Goal: Task Accomplishment & Management: Complete application form

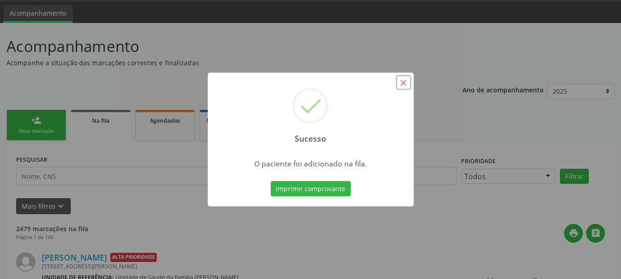
scroll to position [28, 0]
click at [400, 85] on button "×" at bounding box center [404, 83] width 16 height 16
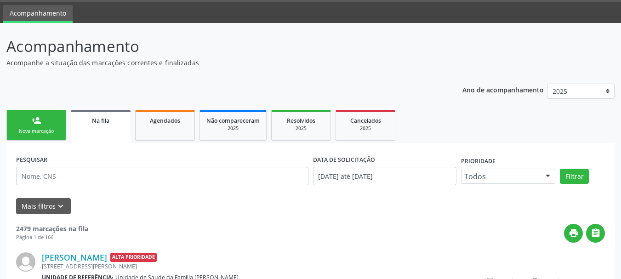
click at [50, 128] on div "Nova marcação" at bounding box center [36, 131] width 46 height 7
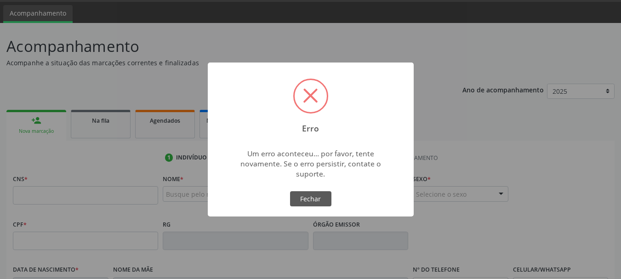
click at [57, 192] on div "Erro × Um erro aconteceu... por favor, tente novamente. Se o erro persistir, co…" at bounding box center [310, 139] width 621 height 279
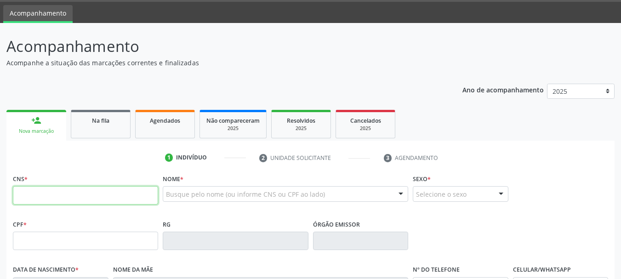
click at [57, 193] on input "text" at bounding box center [85, 195] width 145 height 18
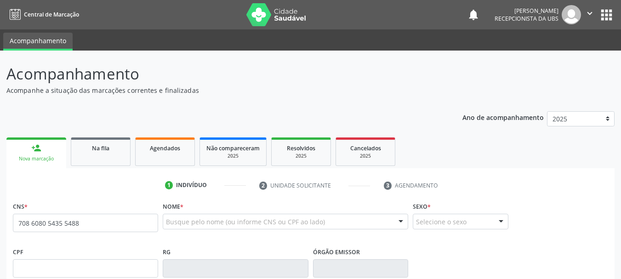
type input "708 6080 5435 5488"
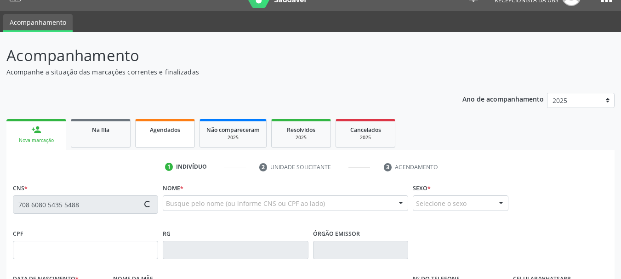
type input "067.969.375-03"
type input "[DATE]"
type input "Zenilda de [PERSON_NAME]"
type input "[PHONE_NUMBER]"
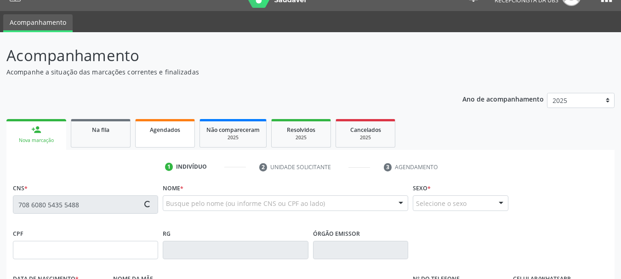
type input "066.171.195-17"
type input "S/N"
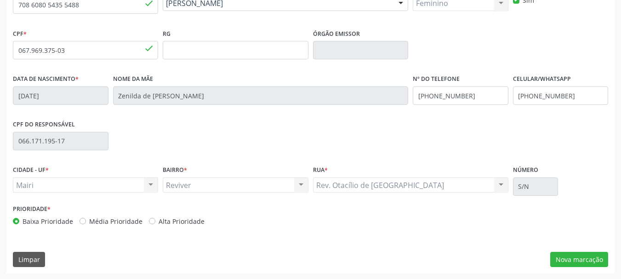
scroll to position [219, 0]
click at [169, 221] on label "Alta Prioridade" at bounding box center [182, 221] width 46 height 10
click at [155, 221] on input "Alta Prioridade" at bounding box center [152, 220] width 6 height 8
radio input "true"
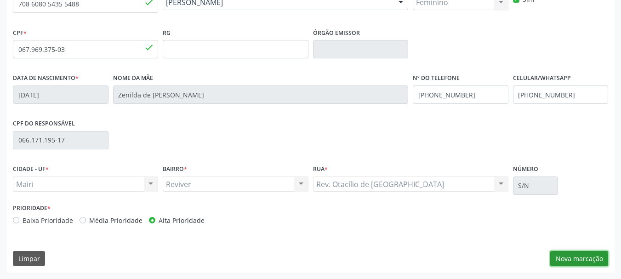
click at [554, 253] on button "Nova marcação" at bounding box center [579, 259] width 58 height 16
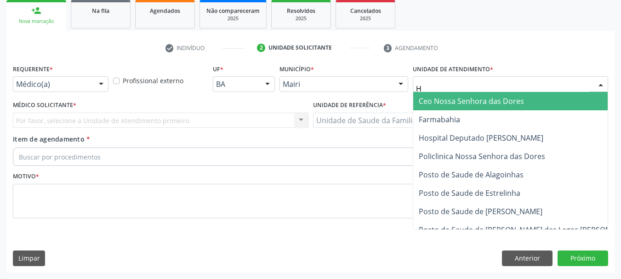
type input "HO"
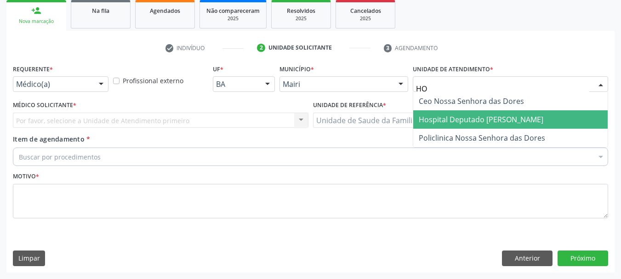
click at [458, 121] on span "Hospital Deputado [PERSON_NAME]" at bounding box center [481, 119] width 125 height 10
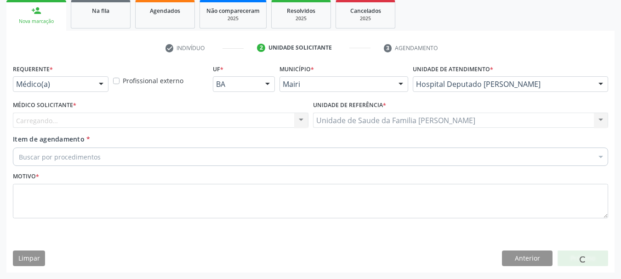
click at [68, 118] on div "Carregando... Nenhum resultado encontrado para: " " Não há nenhuma opção para s…" at bounding box center [161, 121] width 296 height 16
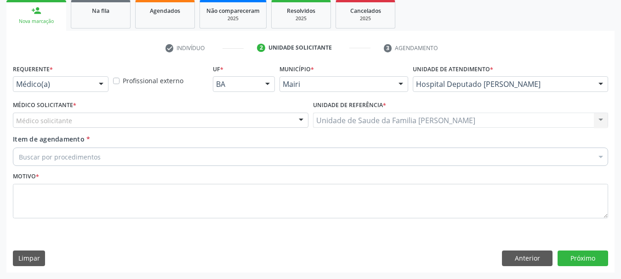
click at [58, 126] on div "Médico solicitante" at bounding box center [161, 121] width 296 height 16
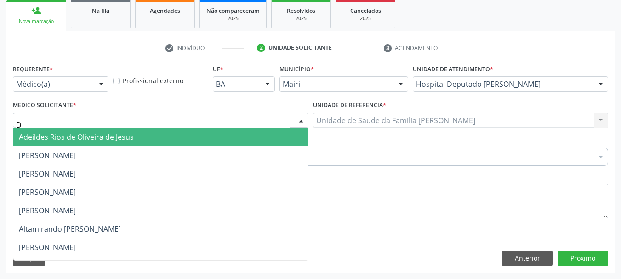
type input "DU"
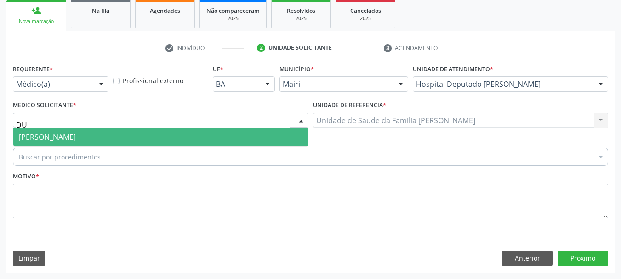
click at [58, 137] on span "[PERSON_NAME]" at bounding box center [47, 137] width 57 height 10
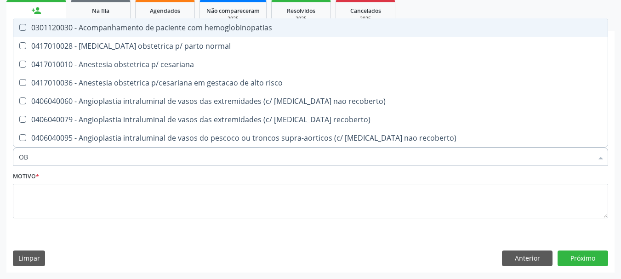
type input "OBS"
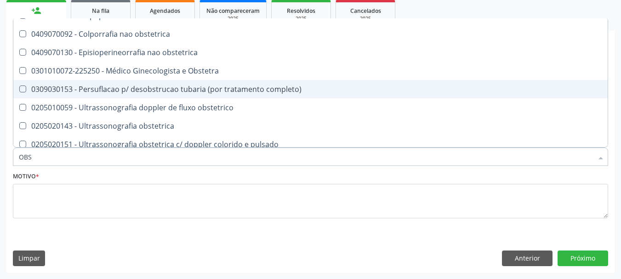
scroll to position [110, 0]
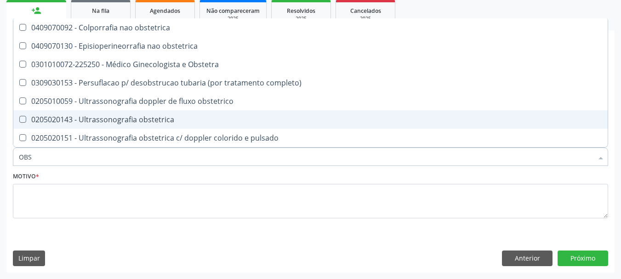
click at [139, 116] on div "0205020143 - Ultrassonografia obstetrica" at bounding box center [310, 119] width 583 height 7
checkbox obstetrica "true"
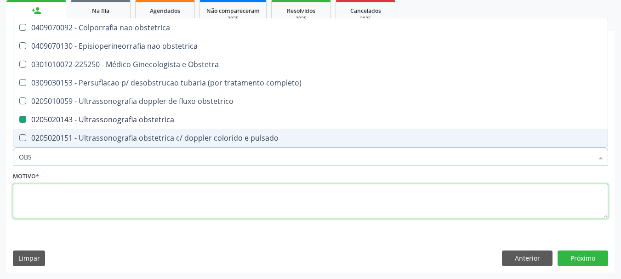
click at [63, 212] on textarea at bounding box center [310, 201] width 595 height 35
checkbox cesariana "true"
checkbox obstetrica "false"
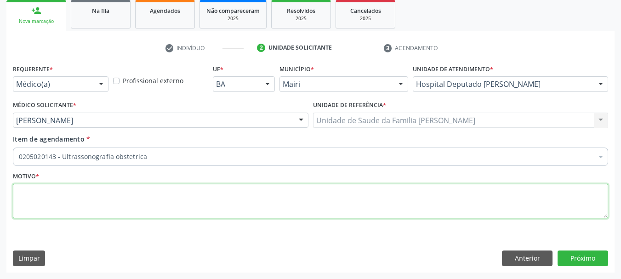
scroll to position [0, 0]
type textarea "PRENATAL"
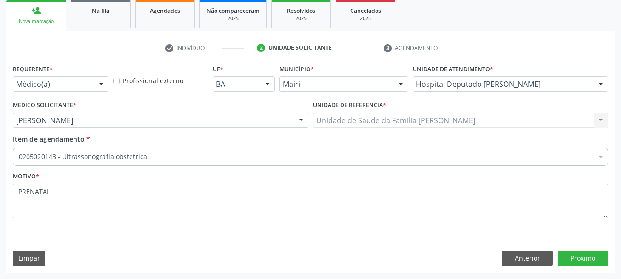
click at [581, 250] on div "Requerente * Médico(a) Médico(a) Enfermeiro(a) Paciente Nenhum resultado encont…" at bounding box center [310, 167] width 608 height 210
click at [580, 252] on button "Próximo" at bounding box center [582, 258] width 51 height 16
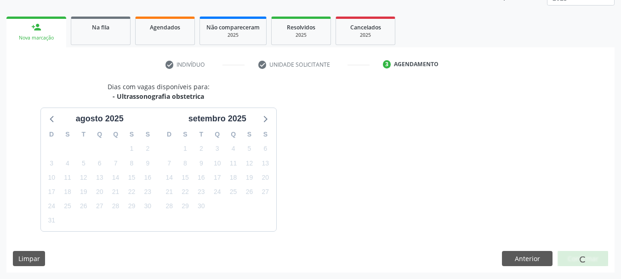
scroll to position [137, 0]
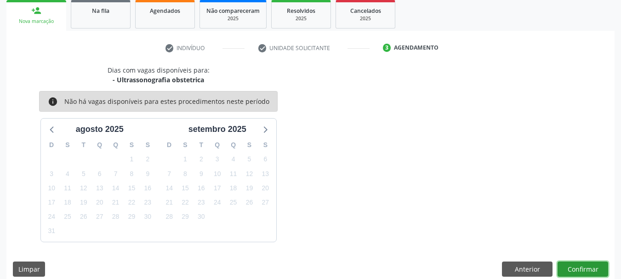
click at [576, 270] on button "Confirmar" at bounding box center [582, 270] width 51 height 16
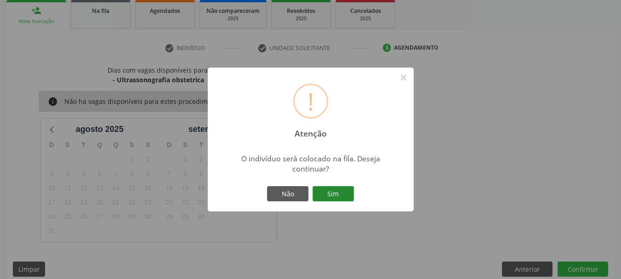
click at [317, 198] on button "Sim" at bounding box center [333, 194] width 41 height 16
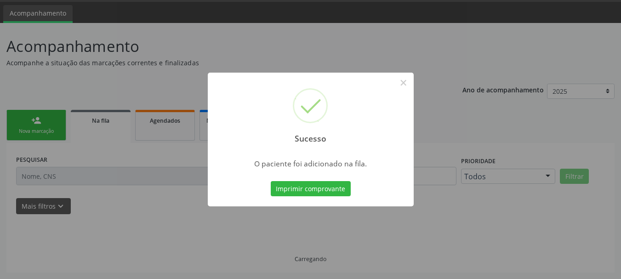
scroll to position [28, 0]
click at [398, 84] on button "×" at bounding box center [404, 83] width 16 height 16
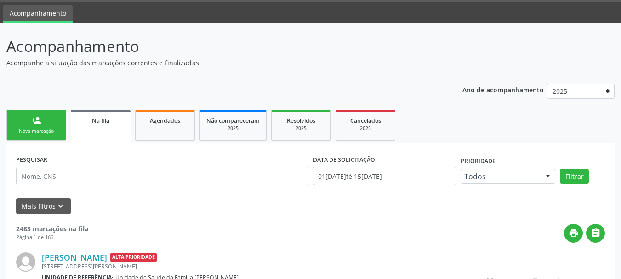
click at [29, 123] on link "person_add Nova marcação" at bounding box center [36, 125] width 60 height 31
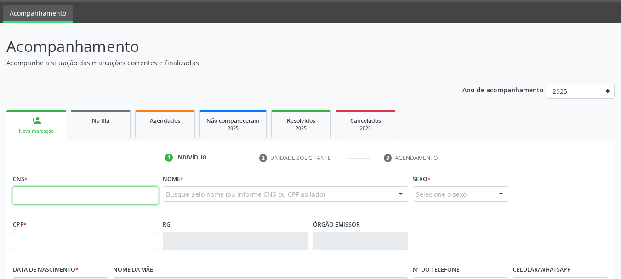
click at [45, 194] on input "text" at bounding box center [85, 195] width 145 height 18
type input "708 6080 5435 5488"
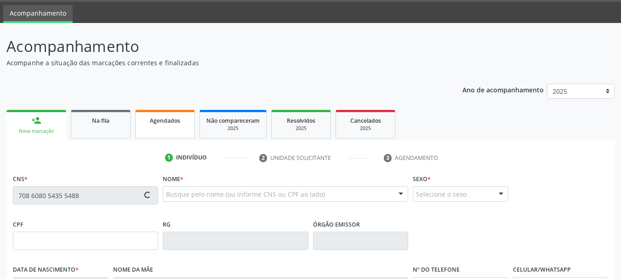
type input "067.969.375-03"
type input "[DATE]"
type input "Zenilda de [PERSON_NAME]"
type input "[PHONE_NUMBER]"
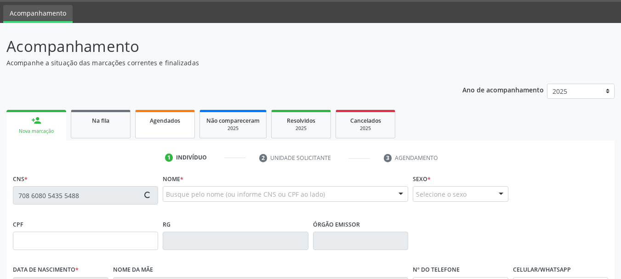
type input "066.171.195-17"
type input "S/N"
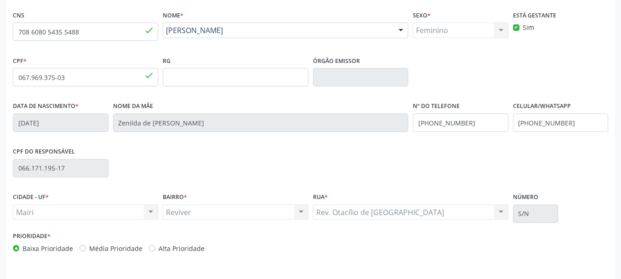
scroll to position [211, 0]
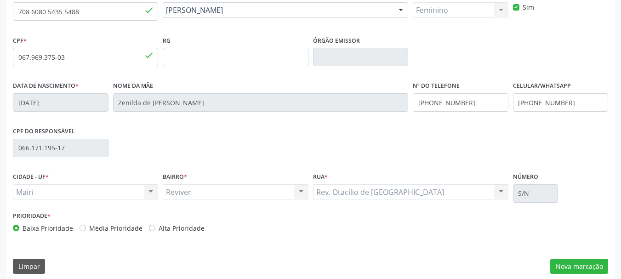
click at [188, 228] on label "Alta Prioridade" at bounding box center [182, 228] width 46 height 10
click at [155, 228] on input "Alta Prioridade" at bounding box center [152, 227] width 6 height 8
radio input "true"
click at [562, 264] on button "Nova marcação" at bounding box center [579, 267] width 58 height 16
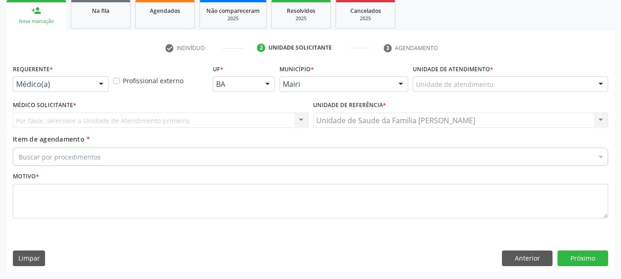
scroll to position [137, 0]
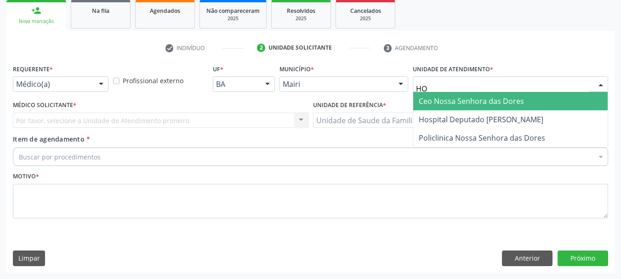
type input "HOS"
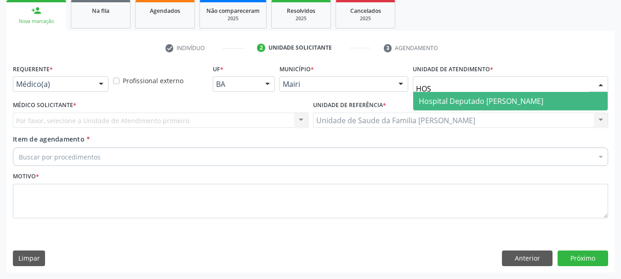
click at [462, 101] on span "Hospital Deputado [PERSON_NAME]" at bounding box center [481, 101] width 125 height 10
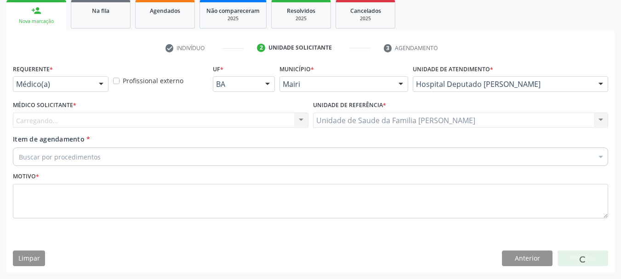
click at [63, 116] on div "Carregando... Nenhum resultado encontrado para: " " Não há nenhuma opção para s…" at bounding box center [161, 121] width 296 height 16
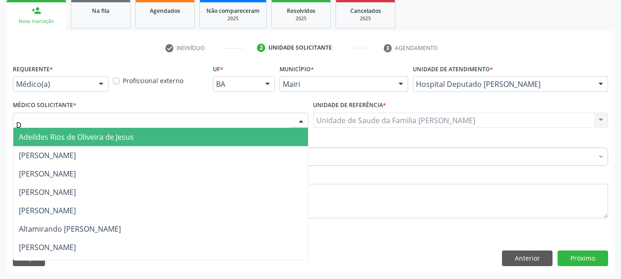
type input "DU"
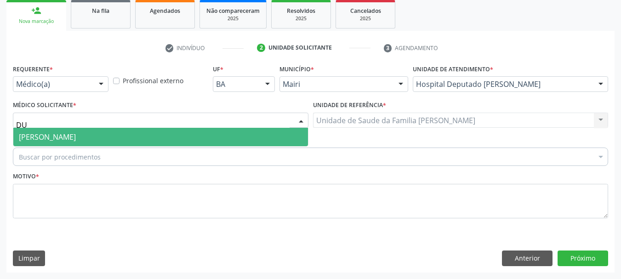
click at [74, 137] on span "[PERSON_NAME]" at bounding box center [47, 137] width 57 height 10
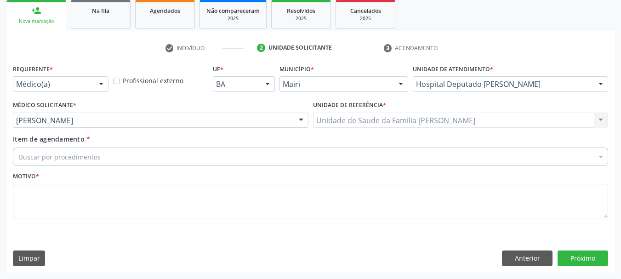
click at [58, 162] on div "Buscar por procedimentos" at bounding box center [310, 157] width 595 height 18
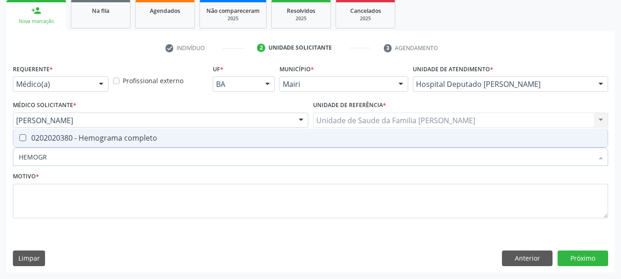
type input "HEMOGRA"
click at [81, 134] on div "0202020380 - Hemograma completo" at bounding box center [310, 137] width 583 height 7
checkbox completo "true"
type input "H"
checkbox completo "false"
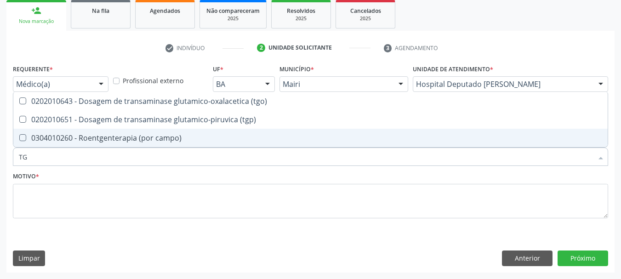
type input "TGO"
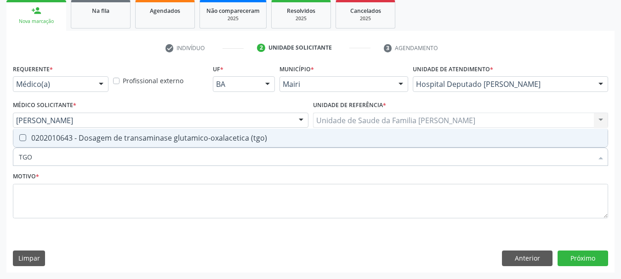
click at [79, 138] on div "0202010643 - Dosagem de transaminase glutamico-oxalacetica (tgo)" at bounding box center [310, 137] width 583 height 7
checkbox \(tgo\) "true"
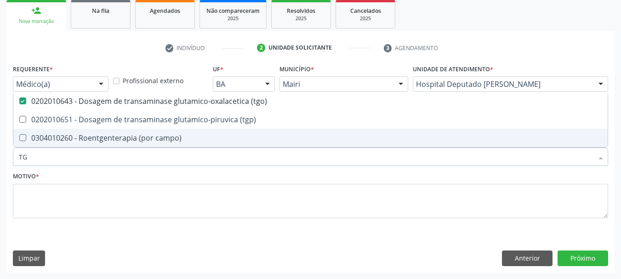
type input "TGP"
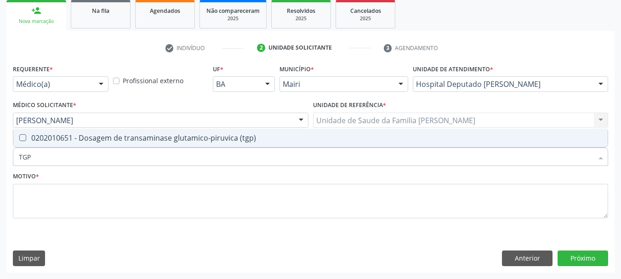
click at [79, 138] on div "0202010651 - Dosagem de transaminase glutamico-piruvica (tgp)" at bounding box center [310, 137] width 583 height 7
checkbox \(tgp\) "true"
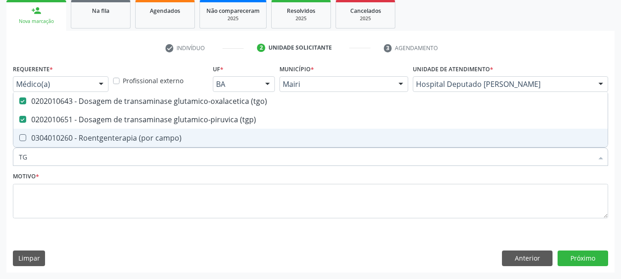
type input "T"
checkbox \(tgo\) "false"
checkbox \(tgp\) "false"
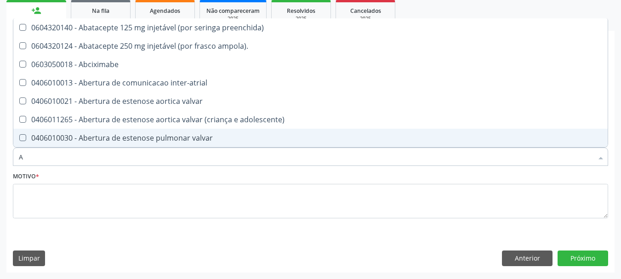
type input "AC"
checkbox população "true"
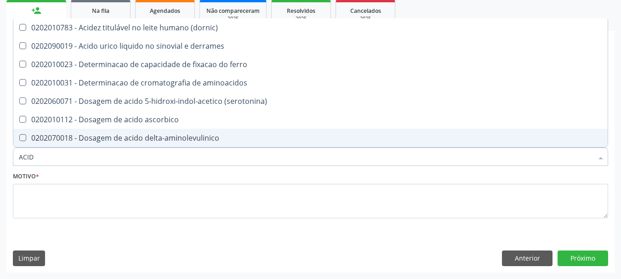
type input "ACIDO"
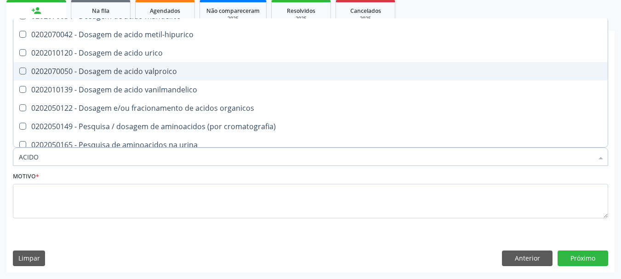
scroll to position [138, 0]
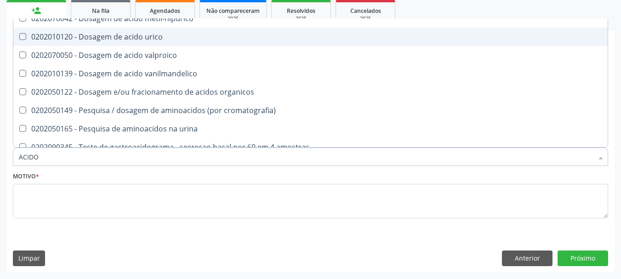
click at [141, 35] on div "0202010120 - Dosagem de acido urico" at bounding box center [310, 36] width 583 height 7
checkbox urico "true"
type input "ACID"
checkbox urico "false"
checkbox vanilmandelico "true"
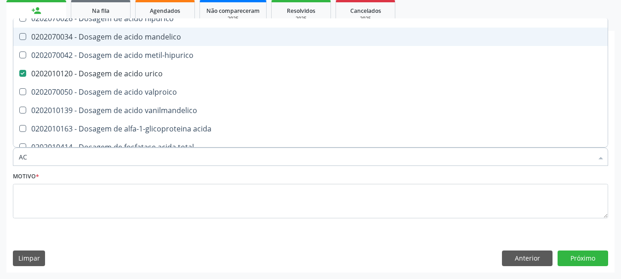
type input "A"
checkbox urico "false"
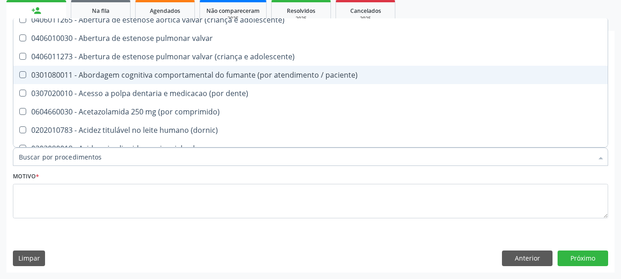
scroll to position [176, 0]
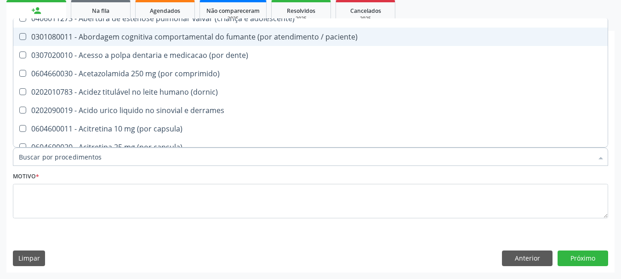
type input "U"
checkbox ureia "true"
checkbox sexual "true"
checkbox aparentado "true"
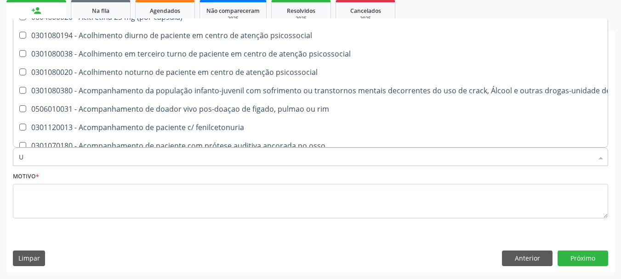
scroll to position [138, 0]
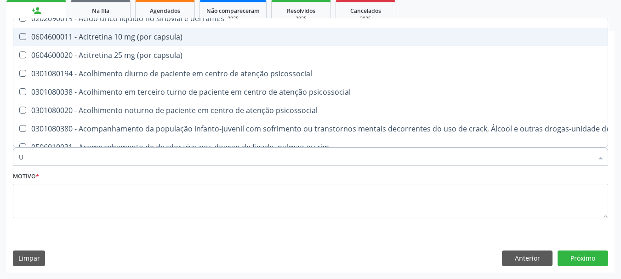
type input "UR"
checkbox lisa "true"
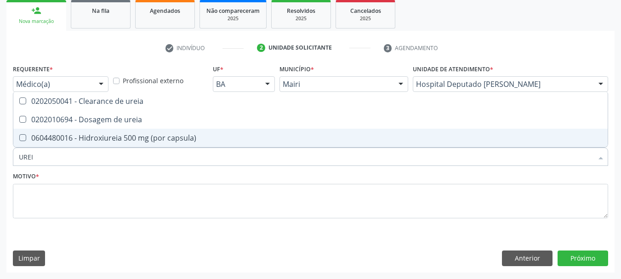
scroll to position [0, 0]
type input "UREIA"
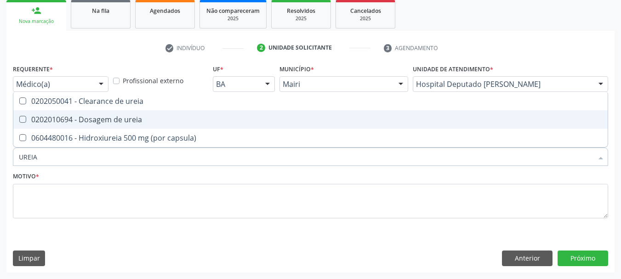
click at [126, 118] on div "0202010694 - Dosagem de ureia" at bounding box center [310, 119] width 583 height 7
checkbox ureia "true"
type input "U"
checkbox ureia "false"
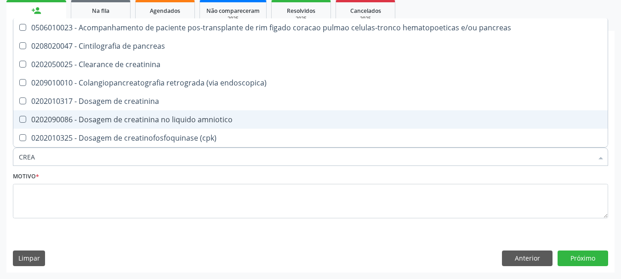
type input "CREAT"
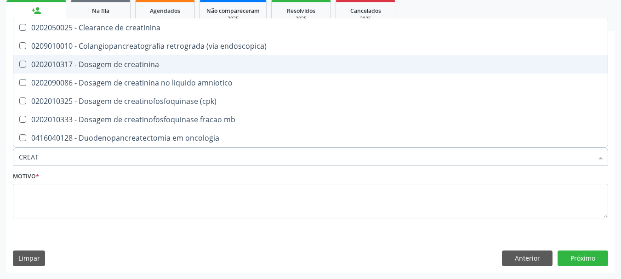
click at [114, 67] on div "0202010317 - Dosagem de creatinina" at bounding box center [310, 64] width 583 height 7
checkbox creatinina "true"
type input "CREA"
checkbox creatinina "false"
checkbox \(cpk\) "true"
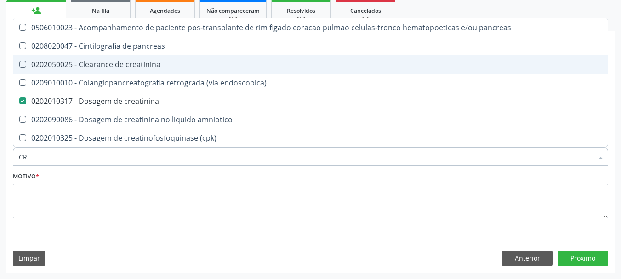
type input "C"
checkbox creatinina "false"
checkbox oncologia "false"
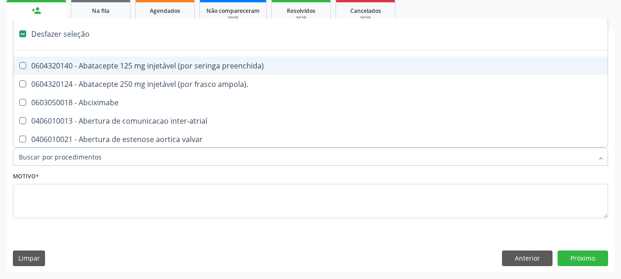
type input "S"
checkbox retalho "true"
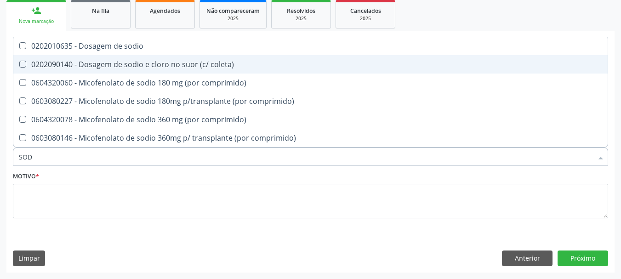
type input "SODI"
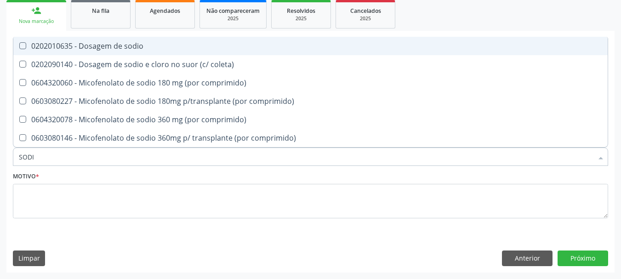
click at [121, 42] on div "0202010635 - Dosagem de sodio" at bounding box center [310, 45] width 583 height 7
checkbox sodio "true"
type input "S"
checkbox sodio "false"
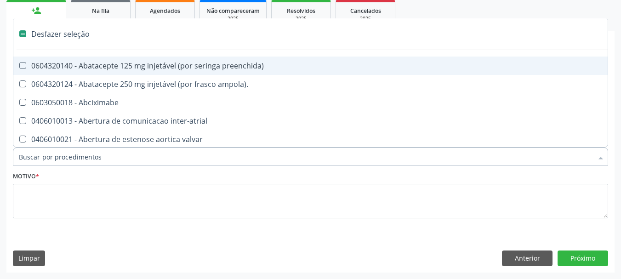
type input "P"
checkbox base "true"
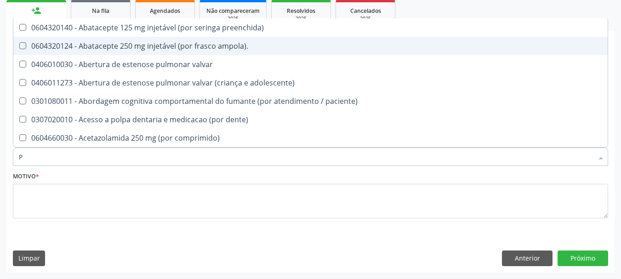
type input "PO"
checkbox \(tgp\) "false"
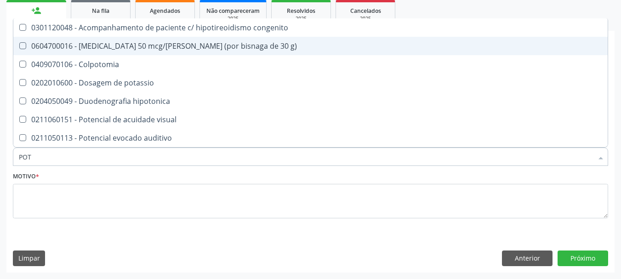
type input "POTA"
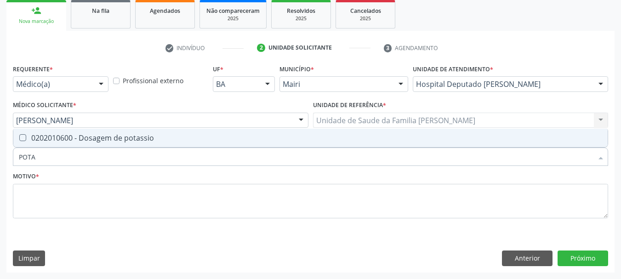
click at [133, 140] on div "0202010600 - Dosagem de potassio" at bounding box center [310, 137] width 583 height 7
checkbox potassio "true"
type input "POT"
checkbox potassio "false"
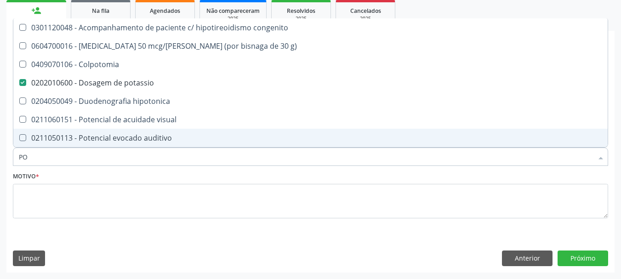
type input "P"
checkbox potassio "false"
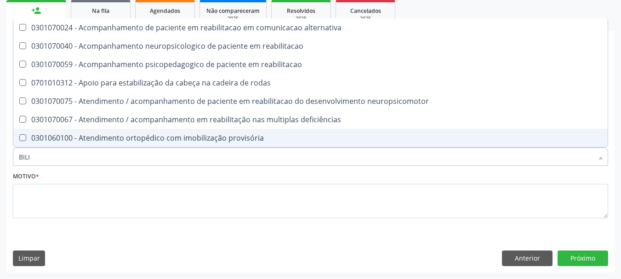
type input "BILIR"
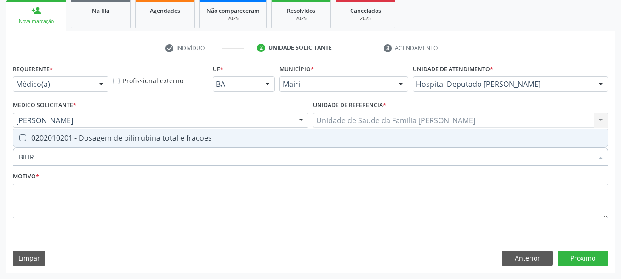
click at [133, 140] on div "0202010201 - Dosagem de bilirrubina total e fracoes" at bounding box center [310, 137] width 583 height 7
checkbox fracoes "true"
type input "BILI"
checkbox fracoes "false"
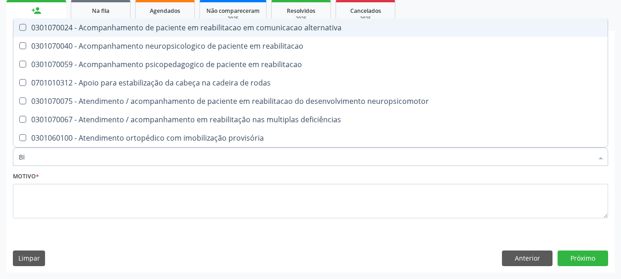
type input "B"
checkbox fracoes "false"
checkbox videolaparoscopica "false"
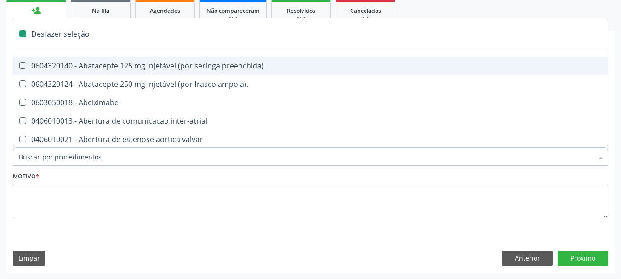
type input "P"
checkbox assimetrica "true"
checkbox base "true"
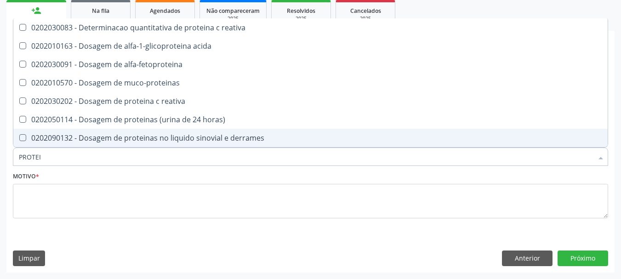
type input "PROTEIN"
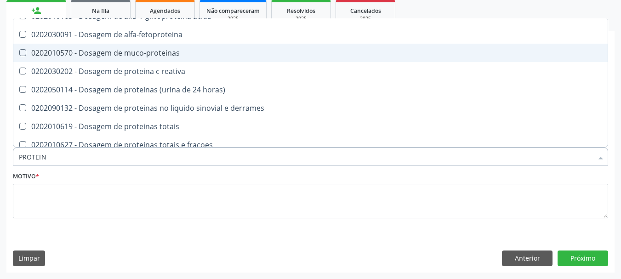
scroll to position [46, 0]
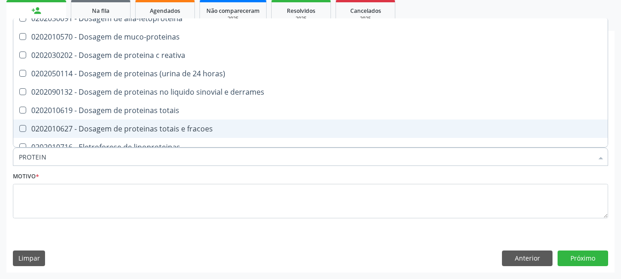
click at [186, 127] on div "0202010627 - Dosagem de proteinas totais e fracoes" at bounding box center [310, 128] width 583 height 7
checkbox fracoes "true"
type input "P"
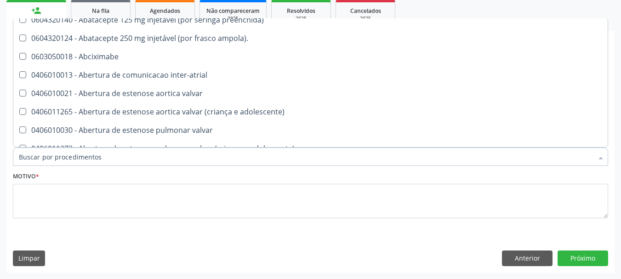
checkbox paciente\) "false"
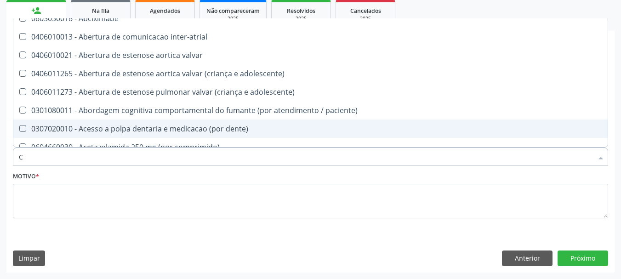
type input "CO"
checkbox bexiga "true"
checkbox osmolar "true"
checkbox endoscopica\) "true"
checkbox oncologia "true"
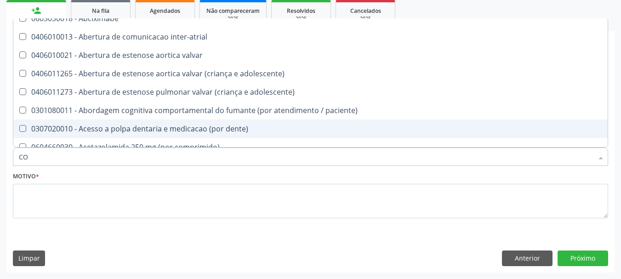
checkbox videolaparoscopica "true"
checkbox osseo "true"
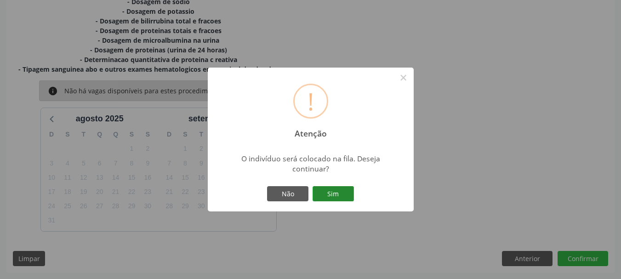
scroll to position [273, 0]
click at [321, 192] on button "Sim" at bounding box center [333, 194] width 41 height 16
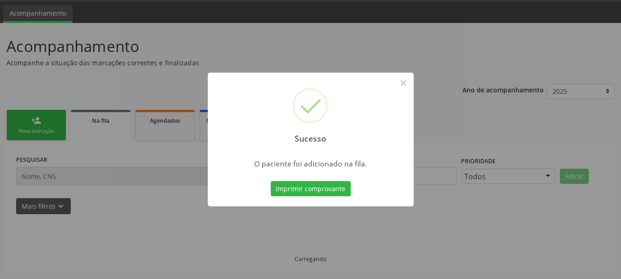
scroll to position [28, 0]
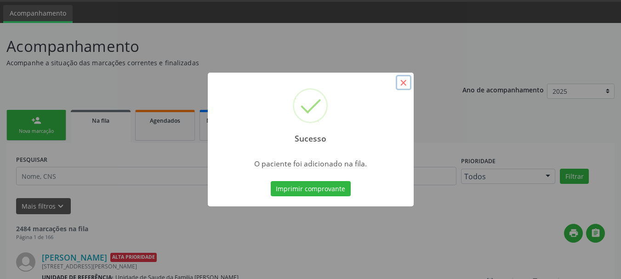
click at [401, 79] on button "×" at bounding box center [404, 83] width 16 height 16
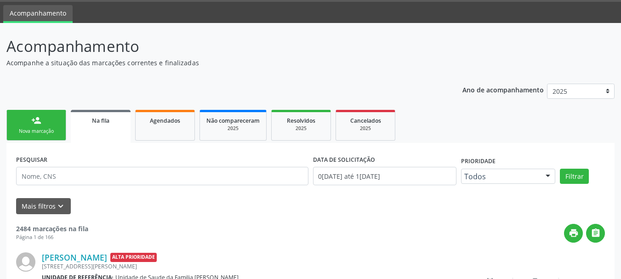
click at [40, 118] on div "person_add" at bounding box center [36, 120] width 10 height 10
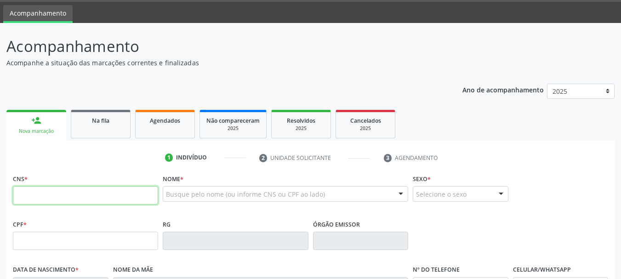
click at [39, 194] on input "text" at bounding box center [85, 195] width 145 height 18
type input "708 6080 5435 5488"
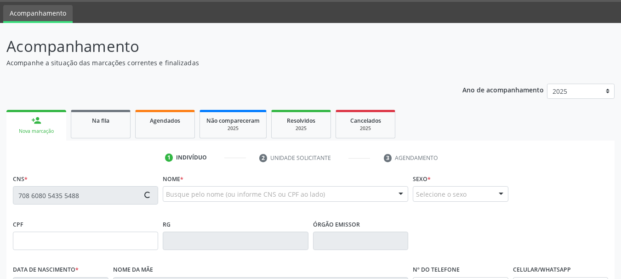
type input "067.969.375-03"
type input "[DATE]"
type input "Zenilda de [PERSON_NAME]"
type input "[PHONE_NUMBER]"
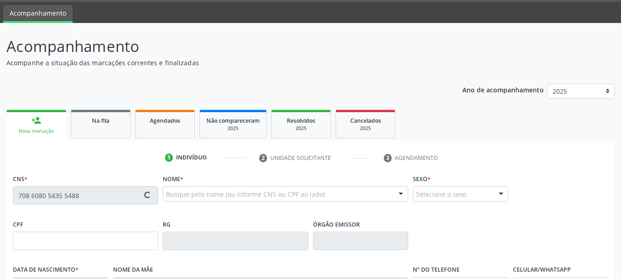
type input "066.171.195-17"
type input "S/N"
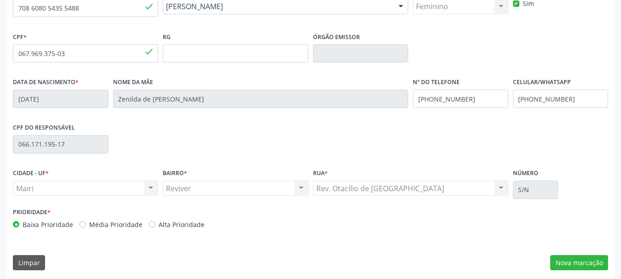
scroll to position [219, 0]
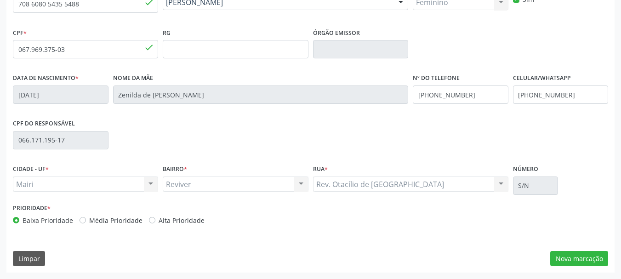
click at [177, 218] on label "Alta Prioridade" at bounding box center [182, 221] width 46 height 10
click at [155, 218] on input "Alta Prioridade" at bounding box center [152, 220] width 6 height 8
radio input "true"
click at [586, 262] on button "Nova marcação" at bounding box center [579, 259] width 58 height 16
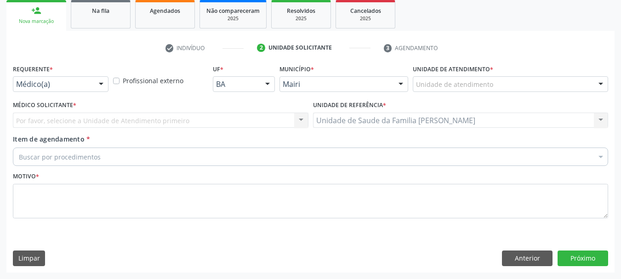
scroll to position [137, 0]
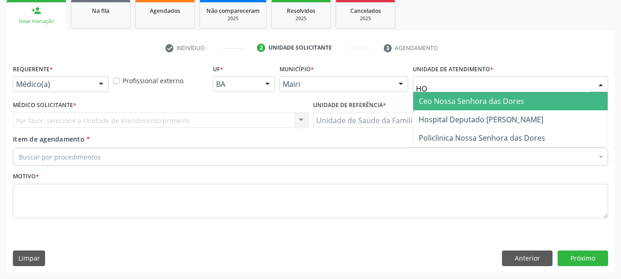
type input "HOS"
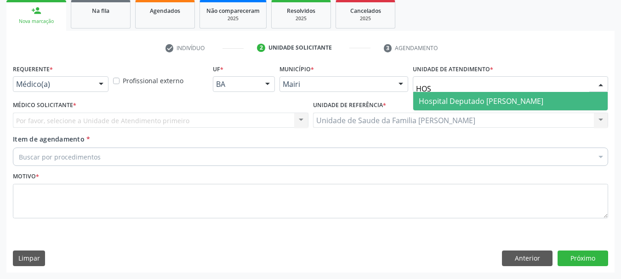
click at [447, 108] on span "Hospital Deputado [PERSON_NAME]" at bounding box center [510, 101] width 194 height 18
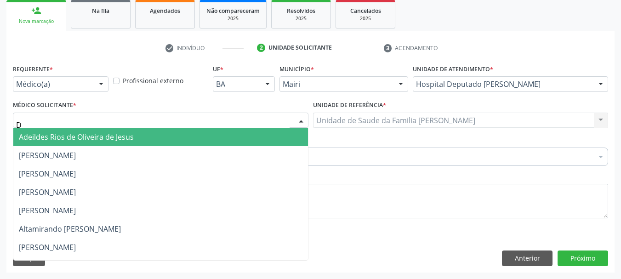
type input "DU"
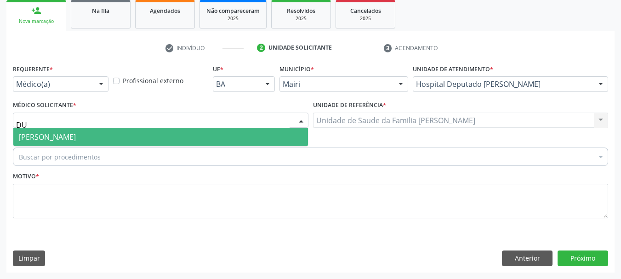
click at [68, 131] on span "[PERSON_NAME]" at bounding box center [160, 137] width 295 height 18
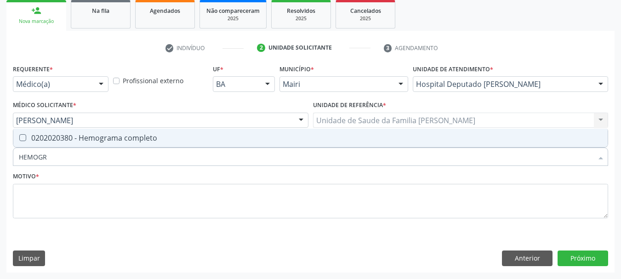
type input "HEMOGRA"
click at [69, 137] on div "0202020380 - Hemograma completo" at bounding box center [310, 137] width 583 height 7
checkbox completo "true"
type input "H"
checkbox completo "false"
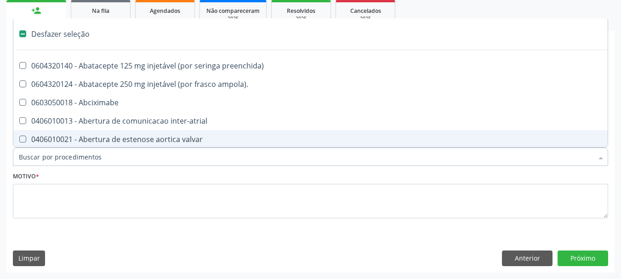
type input "G"
checkbox adolescente\) "true"
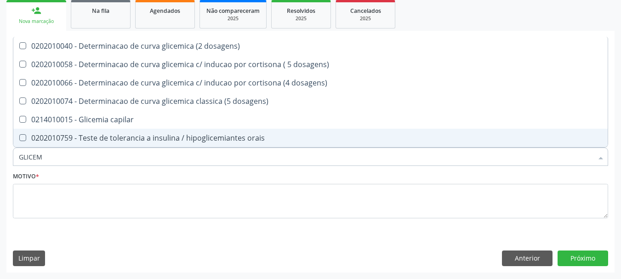
type input "GLICEMI"
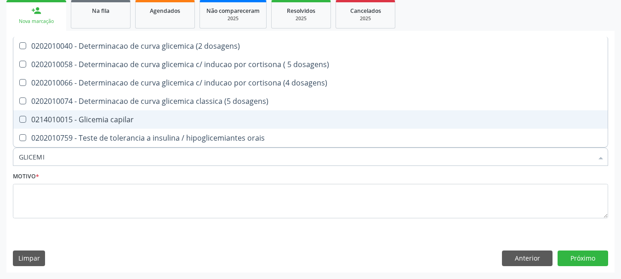
click at [96, 120] on div "0214010015 - Glicemia capilar" at bounding box center [310, 119] width 583 height 7
checkbox capilar "true"
type input "GLI"
checkbox capilar "false"
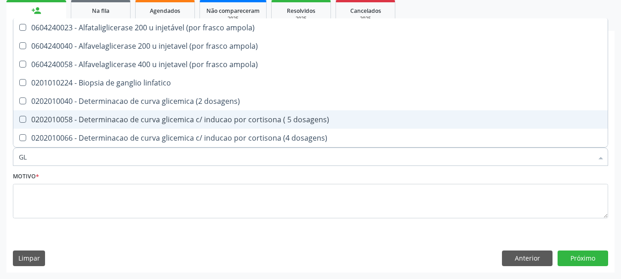
type input "G"
checkbox capilar "false"
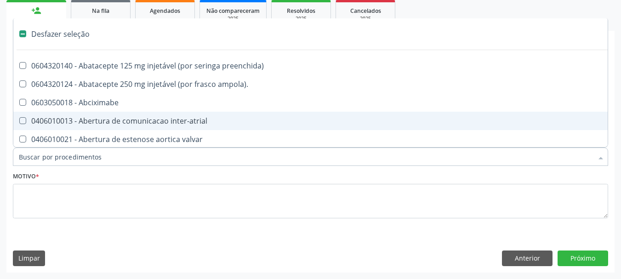
type input "H"
checkbox joelho "true"
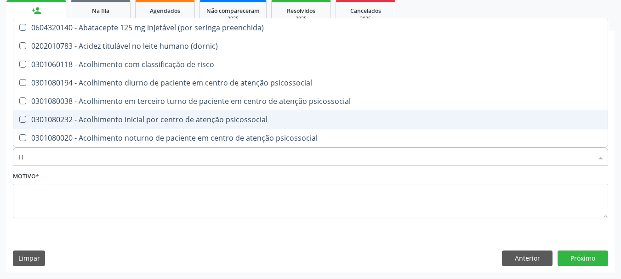
type input "HE"
checkbox removível "true"
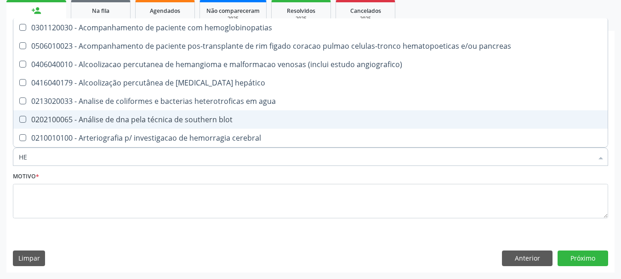
type input "HEM"
checkbox transplante "true"
checkbox completo "false"
type input "HEMO"
checkbox retro-retal "true"
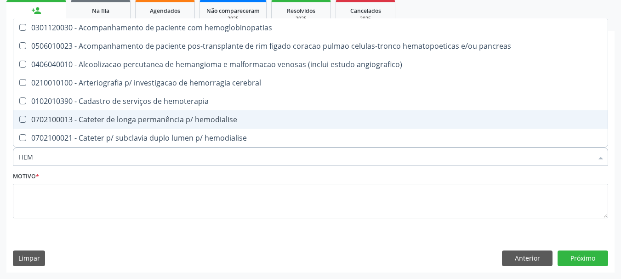
checkbox completo "false"
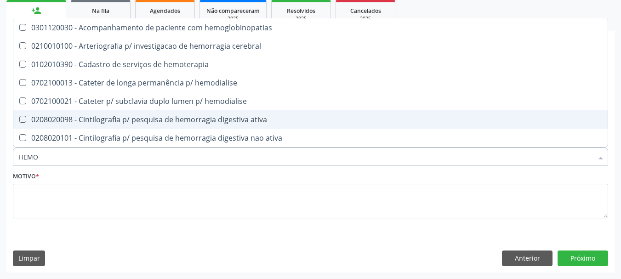
type input "HEMOG"
checkbox carboxi-hemoglobina "true"
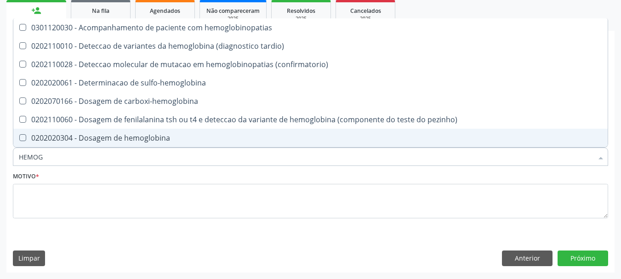
click at [119, 138] on div "0202020304 - Dosagem de hemoglobina" at bounding box center [310, 137] width 583 height 7
checkbox hemoglobina "true"
type input "HEMO"
checkbox hemoglobina "false"
checkbox completo "false"
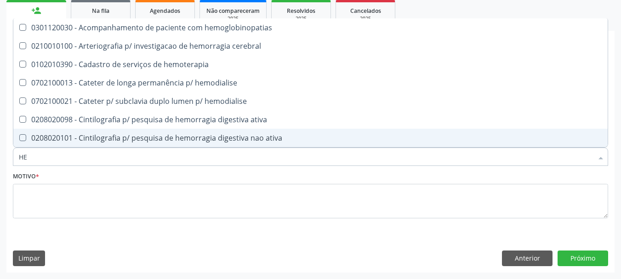
type input "H"
checkbox hemoglobina "false"
checkbox excepcionalidade\) "false"
checkbox completo "false"
checkbox hemodialise "false"
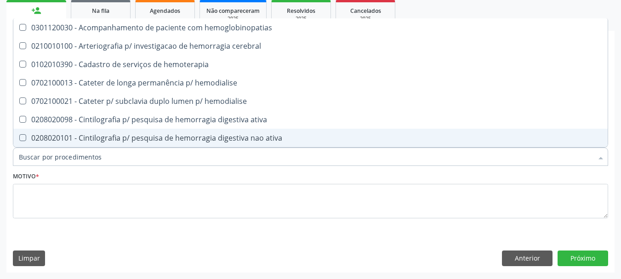
checkbox hemorragicas "false"
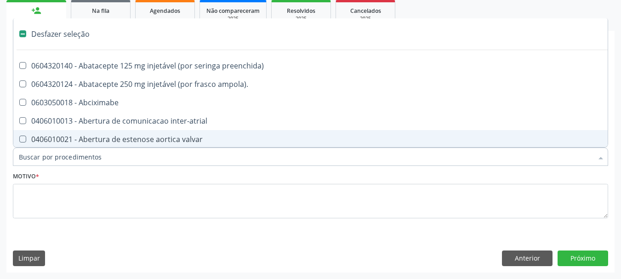
type input "H"
checkbox link "true"
checkbox joelho "true"
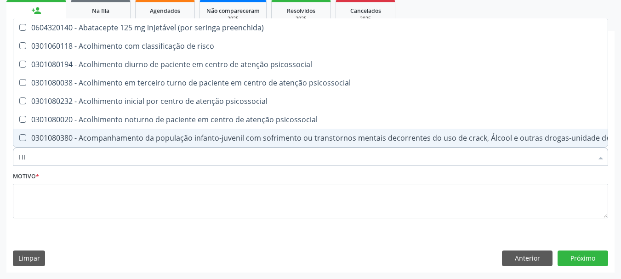
type input "[MEDICAL_DATA]"
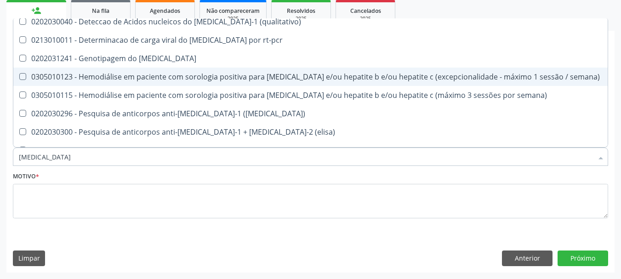
scroll to position [46, 0]
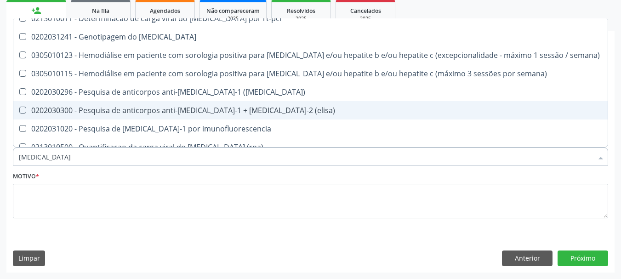
click at [220, 112] on div "0202030300 - Pesquisa de anticorpos anti-[MEDICAL_DATA]-1 + [MEDICAL_DATA]-2 (e…" at bounding box center [310, 110] width 583 height 7
checkbox \(elisa\) "true"
type input "HI"
checkbox \(elisa\) "false"
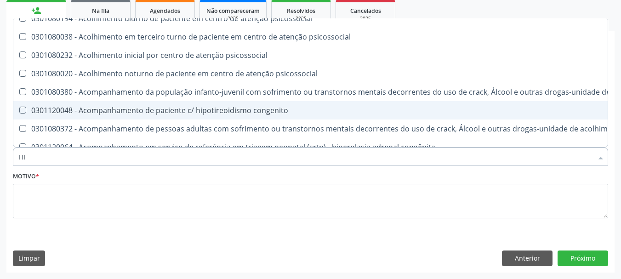
type input "H"
checkbox \(elisa\) "false"
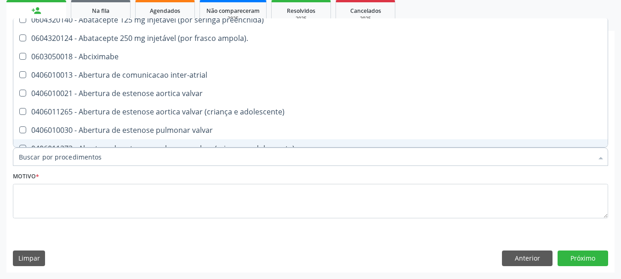
scroll to position [84, 0]
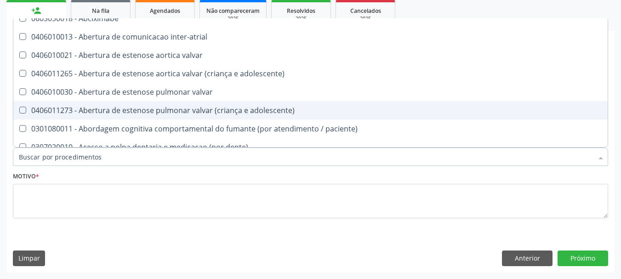
type input "H"
checkbox link "true"
checkbox joelho "true"
checkbox prostata "true"
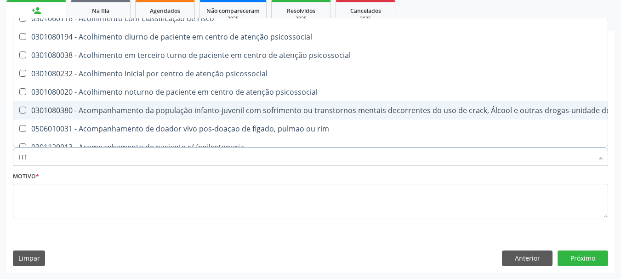
scroll to position [0, 0]
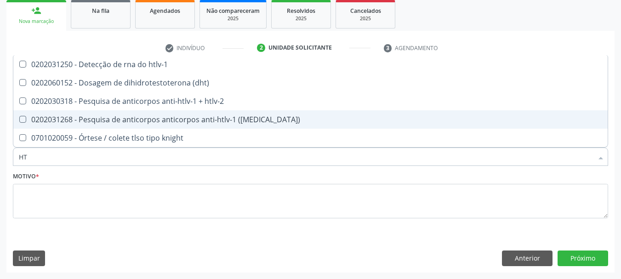
type input "HTL"
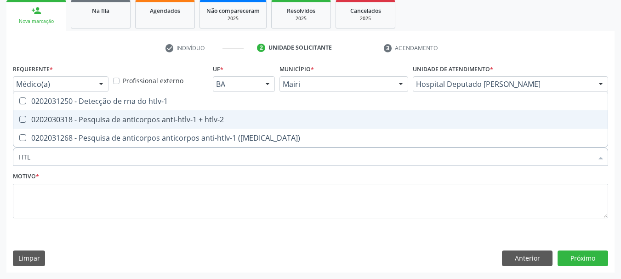
click at [214, 120] on div "0202030318 - Pesquisa de anticorpos anti-htlv-1 + htlv-2" at bounding box center [310, 119] width 583 height 7
checkbox htlv-2 "true"
type input "HT"
checkbox htlv-2 "false"
checkbox \(western-blot\) "true"
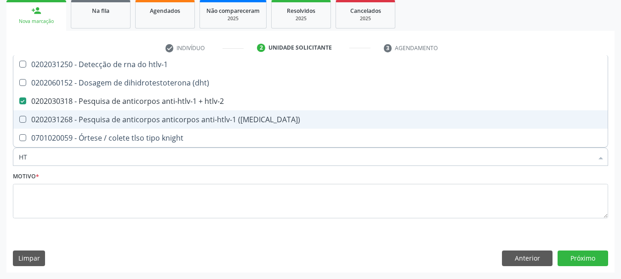
type input "H"
checkbox htlv-2 "false"
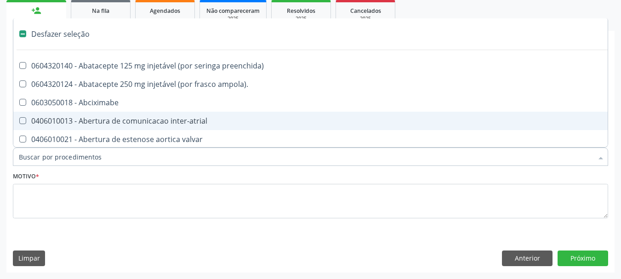
type input "V"
checkbox autologo "true"
checkbox hemodialise "true"
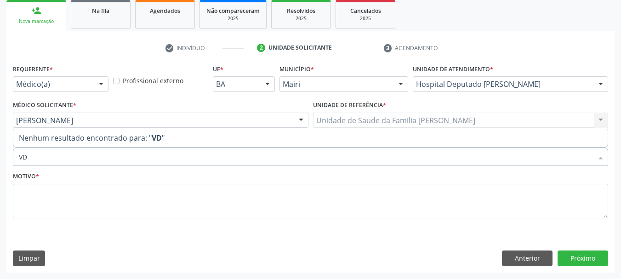
type input "V"
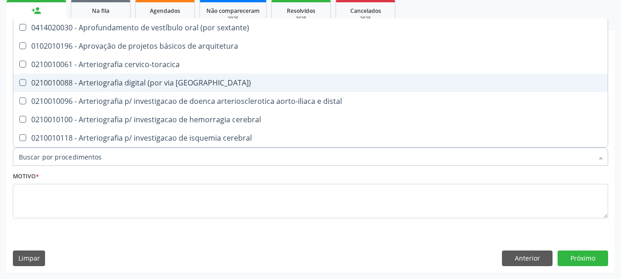
checkbox \(elisa\) "false"
checkbox htlv-2 "false"
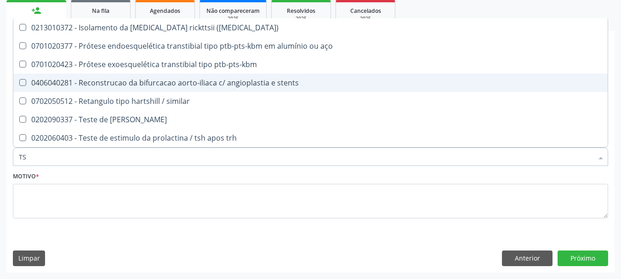
scroll to position [129, 0]
type input "TSH"
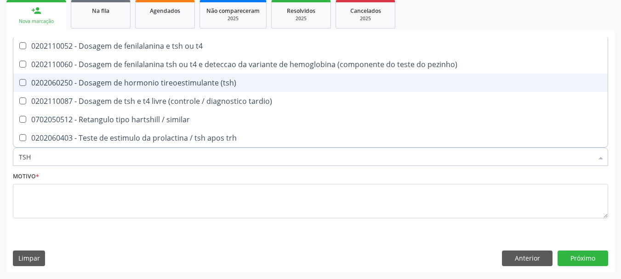
scroll to position [0, 0]
click at [211, 79] on div "0202060250 - Dosagem de hormonio tireoestimulante (tsh)" at bounding box center [310, 82] width 583 height 7
checkbox \(tsh\) "true"
type input "TS"
checkbox \(tsh\) "false"
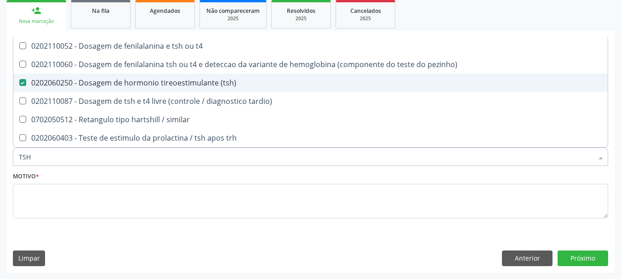
checkbox tardio\) "true"
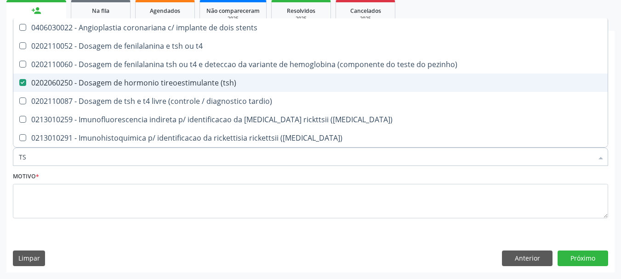
type input "T"
checkbox \(tsh\) "false"
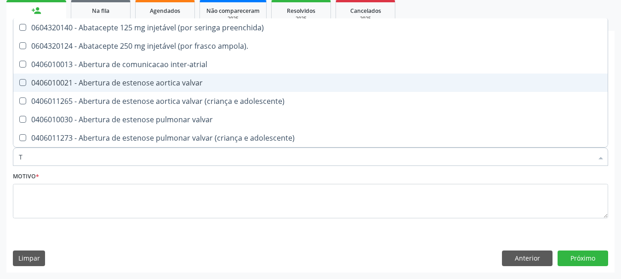
type input "T4"
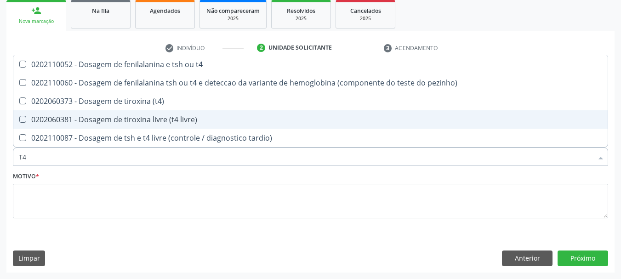
click at [190, 116] on div "0202060381 - Dosagem de tiroxina livre (t4 livre)" at bounding box center [310, 119] width 583 height 7
checkbox livre\) "true"
type input "T"
checkbox livre\) "false"
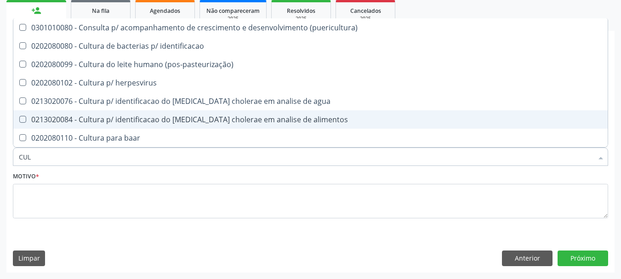
type input "CULT"
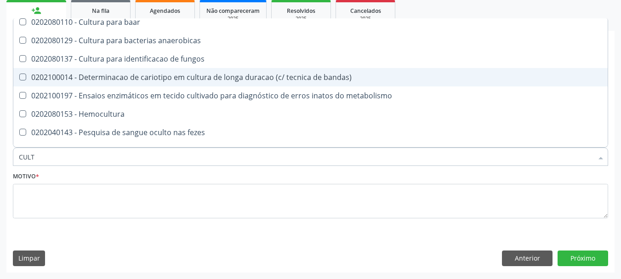
scroll to position [129, 0]
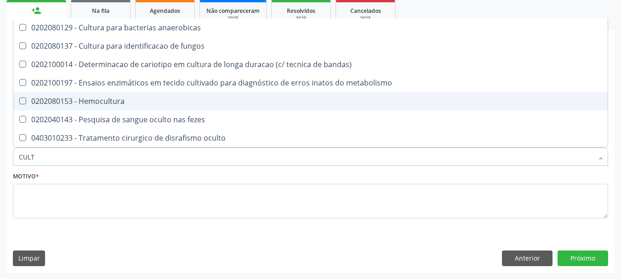
click at [181, 108] on span "0202080153 - Hemocultura" at bounding box center [310, 101] width 594 height 18
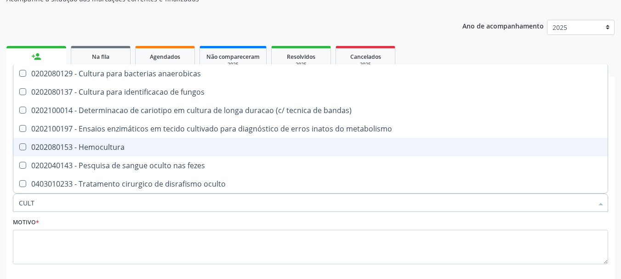
click at [150, 144] on div "0202080153 - Hemocultura" at bounding box center [310, 146] width 583 height 7
checkbox Hemocultura "true"
type input "CUL"
checkbox Hemocultura "false"
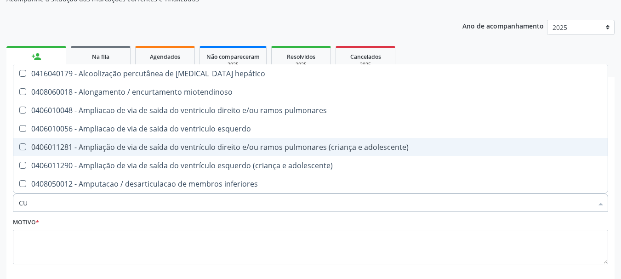
type input "C"
checkbox Hemocultura "false"
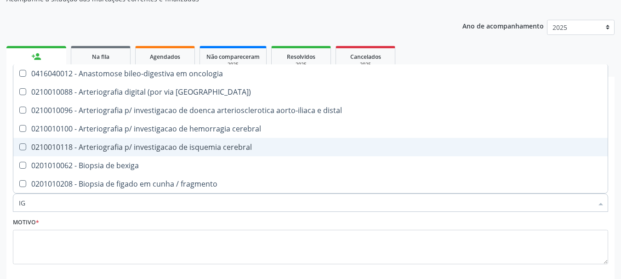
type input "IGM"
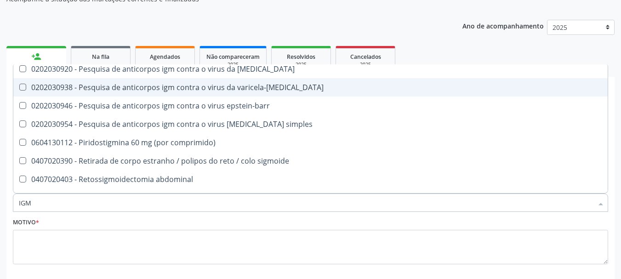
scroll to position [221, 0]
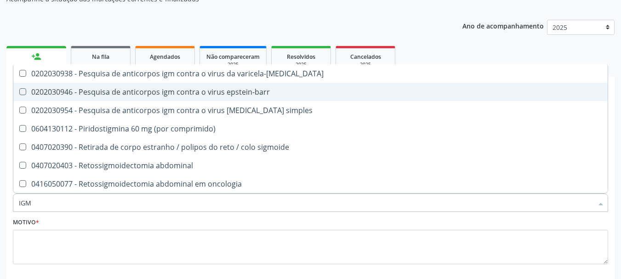
click at [205, 97] on span "0202030946 - Pesquisa de anticorpos igm contra o virus epstein-barr" at bounding box center [310, 92] width 594 height 18
checkbox epstein-barr "true"
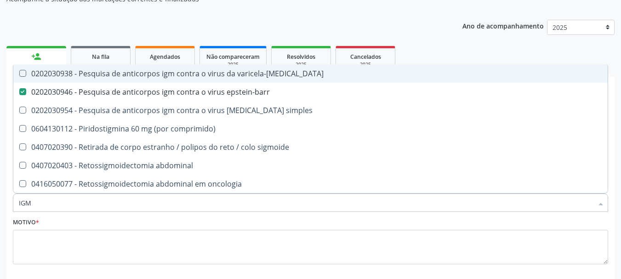
click at [216, 77] on div "0202030938 - Pesquisa de anticorpos igm contra o virus da varicela-[MEDICAL_DAT…" at bounding box center [310, 73] width 583 height 7
checkbox zoster "true"
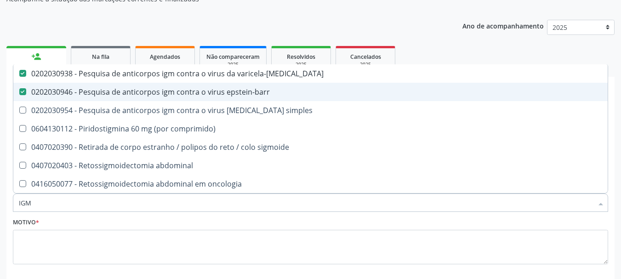
click at [216, 93] on div "0202030946 - Pesquisa de anticorpos igm contra o virus epstein-barr" at bounding box center [310, 91] width 583 height 7
checkbox epstein-barr "false"
type input "IG"
checkbox zoster "false"
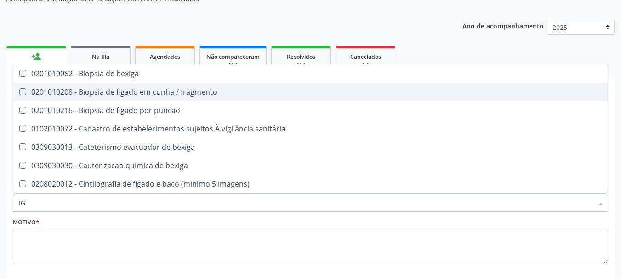
type input "I"
checkbox zoster "false"
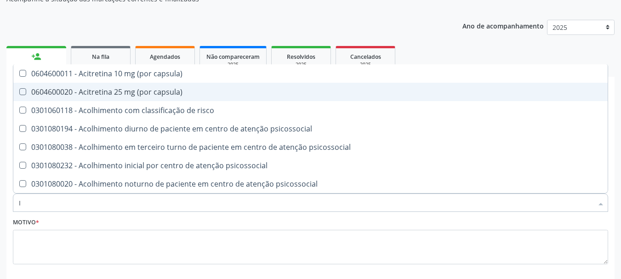
type input "IG"
checkbox esquerdo "true"
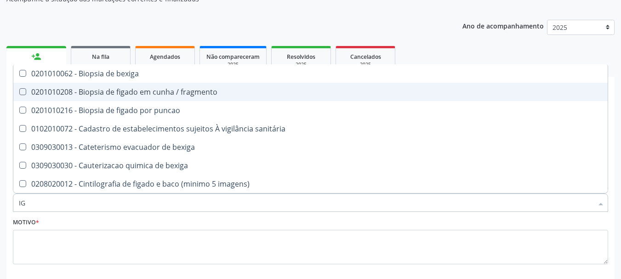
type input "IGG"
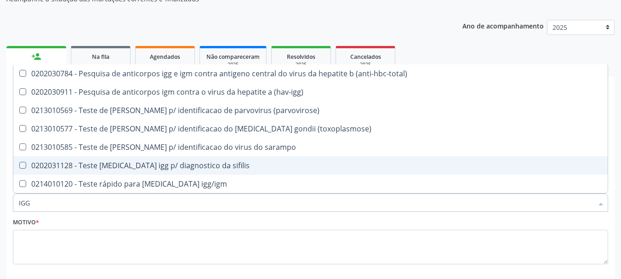
click at [221, 170] on span "0202031128 - Teste [MEDICAL_DATA] igg p/ diagnostico da sifilis" at bounding box center [310, 165] width 594 height 18
checkbox sifilis "true"
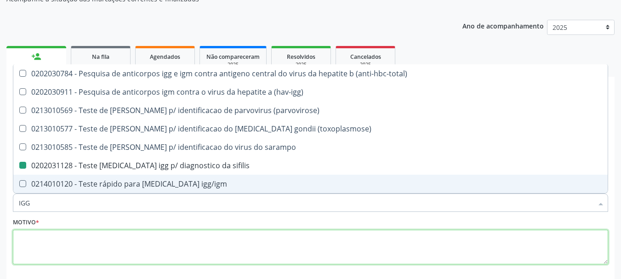
click at [84, 250] on textarea at bounding box center [310, 247] width 595 height 35
checkbox anticardiolipina "true"
checkbox anticitomegalovirus "true"
checkbox antileishmanias "true"
checkbox antitoxoplasma "true"
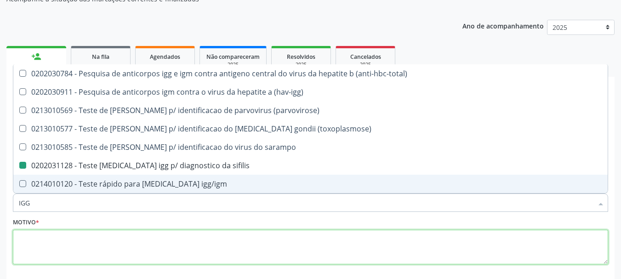
checkbox cruzi "true"
checkbox arbovirus "true"
checkbox \(hav-igg\) "true"
checkbox rubeola "true"
checkbox zoster "true"
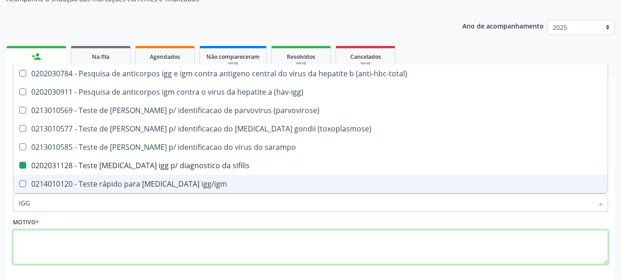
checkbox epstein-barr "true"
checkbox sifilis "false"
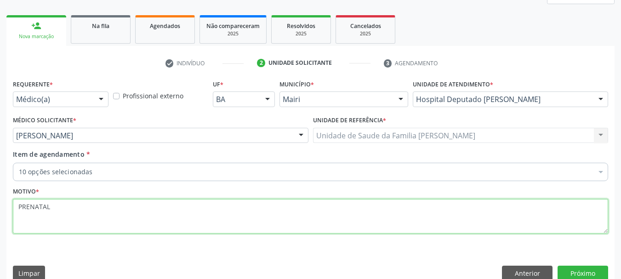
scroll to position [137, 0]
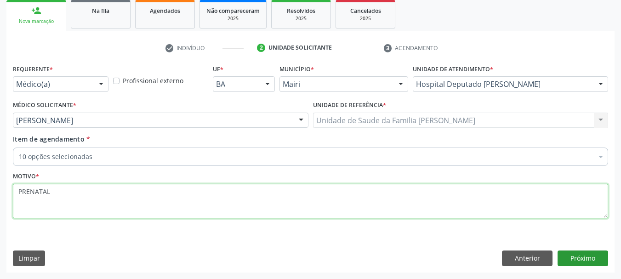
type textarea "PRENATAL"
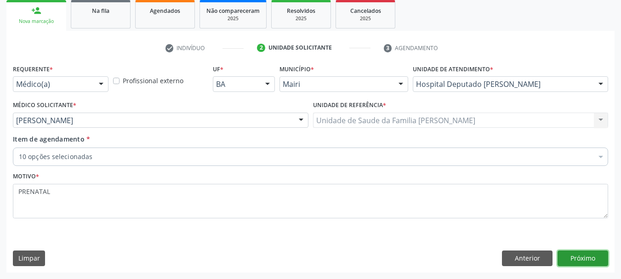
click at [573, 257] on button "Próximo" at bounding box center [582, 258] width 51 height 16
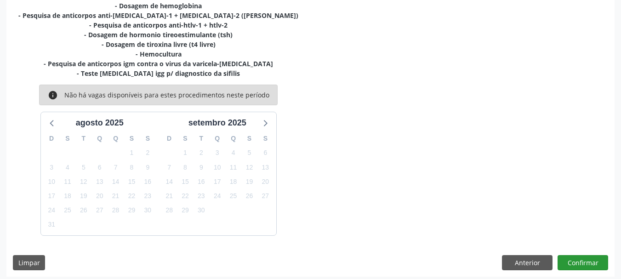
scroll to position [235, 0]
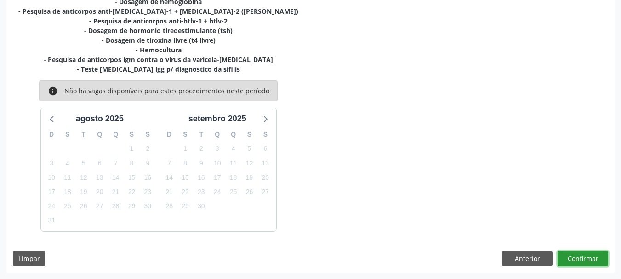
click at [584, 256] on button "Confirmar" at bounding box center [582, 259] width 51 height 16
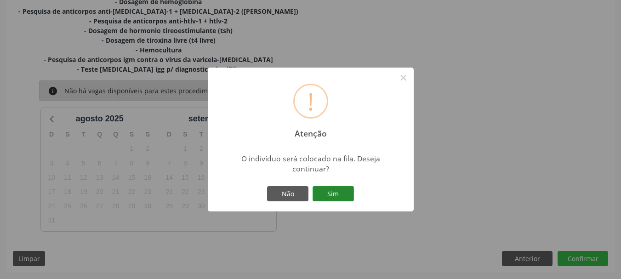
click at [344, 191] on button "Sim" at bounding box center [333, 194] width 41 height 16
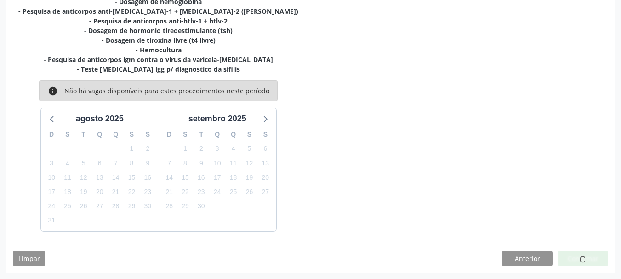
scroll to position [28, 0]
